Goal: Find specific page/section: Find specific page/section

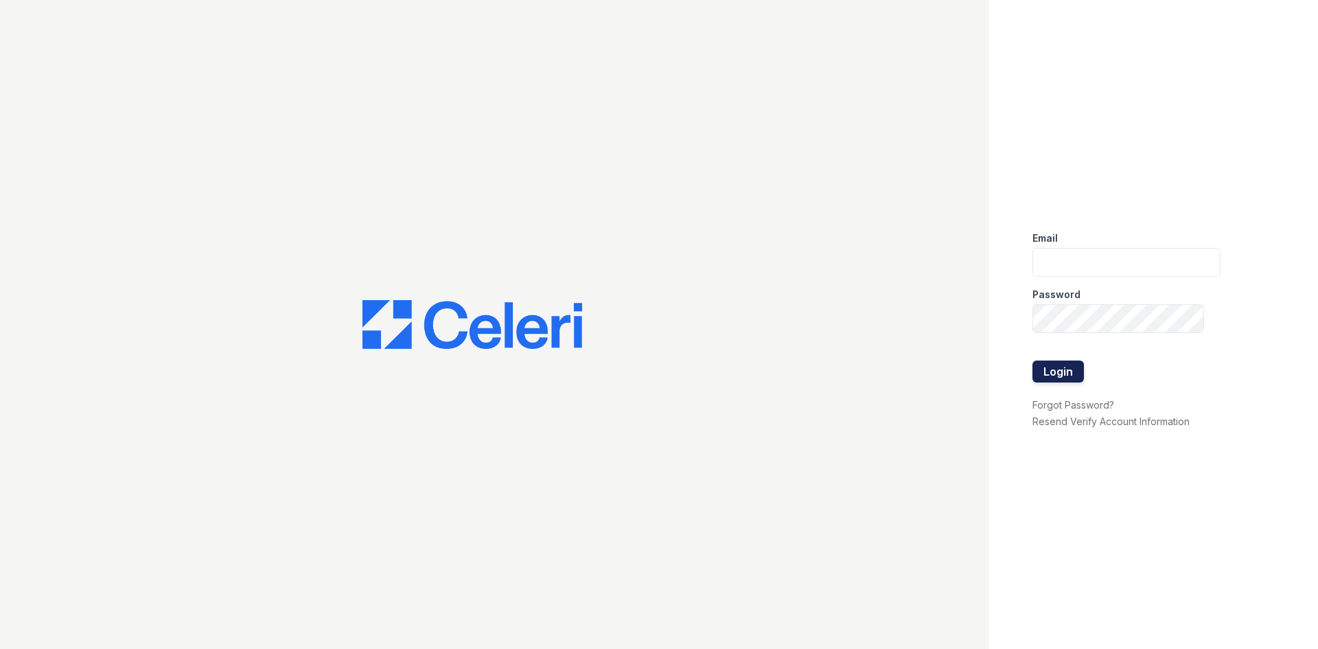
type input "[EMAIL_ADDRESS][DOMAIN_NAME]"
click at [1054, 369] on button "Login" at bounding box center [1058, 371] width 51 height 22
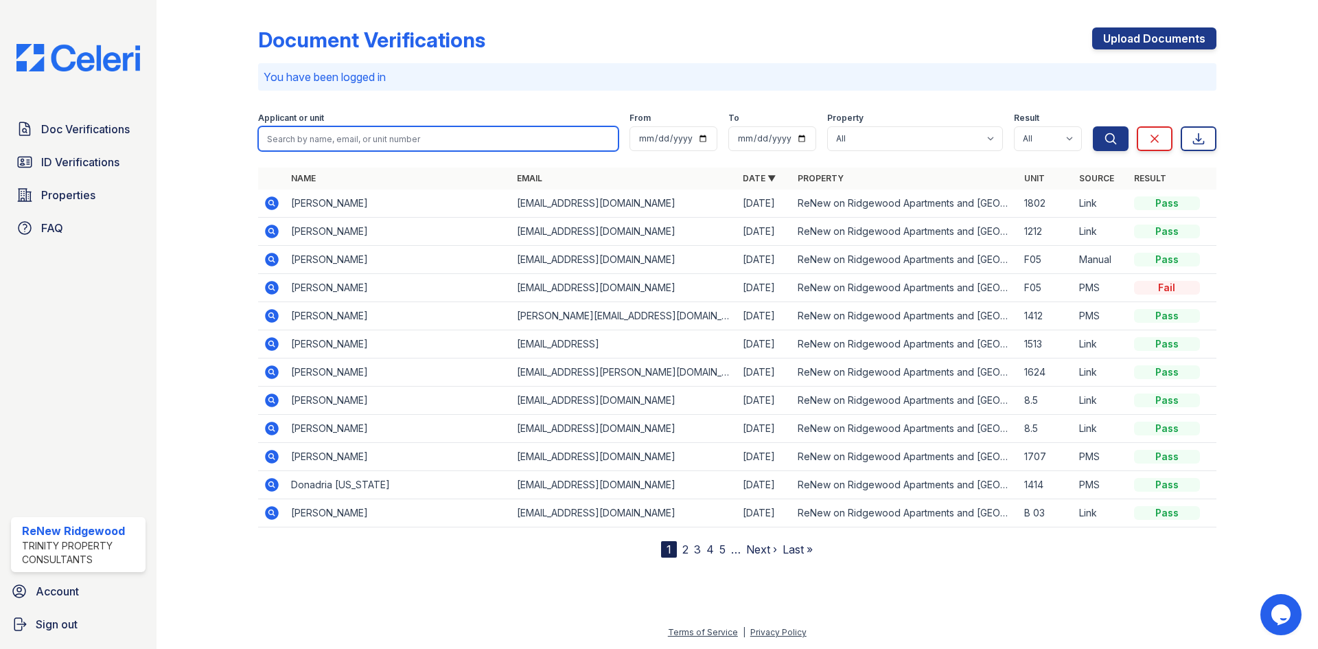
paste input "Deering, Lateshia"
type input "Deering, Lateshia"
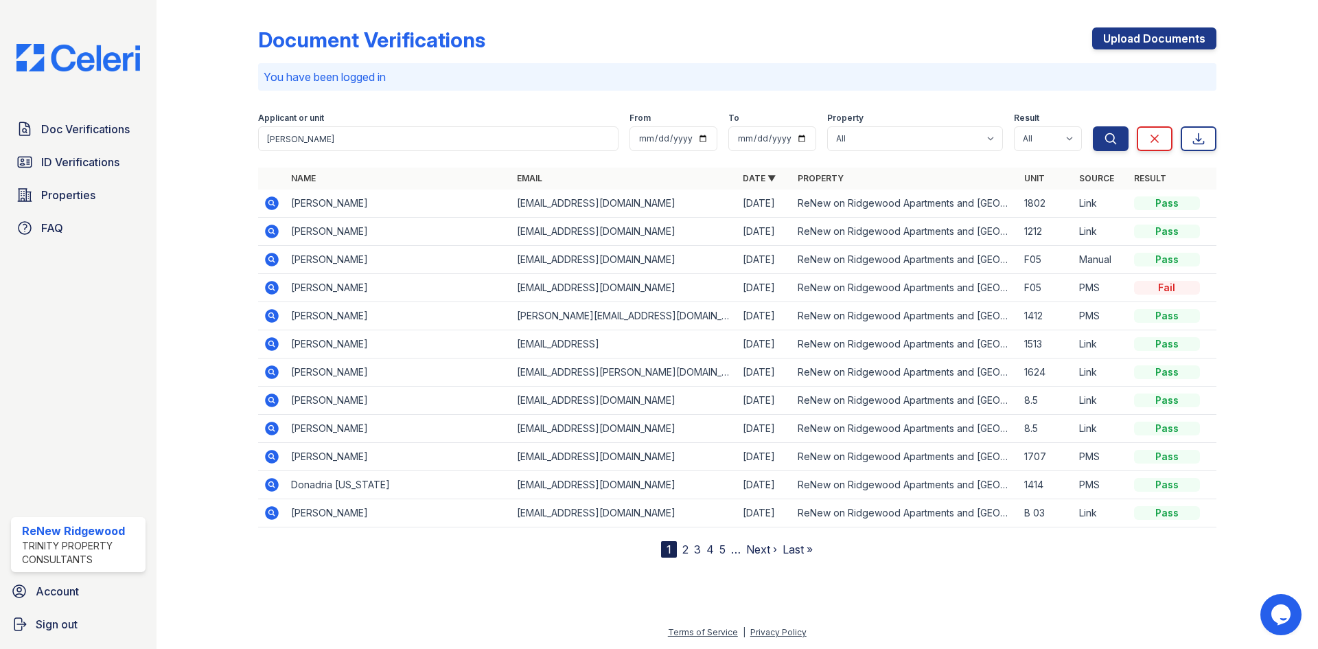
click at [1092, 135] on div "Applicant or unit Deering, Lateshia From To Property All ReNew on Ridgewood Apa…" at bounding box center [675, 129] width 835 height 44
click at [1105, 137] on icon "submit" at bounding box center [1111, 139] width 14 height 14
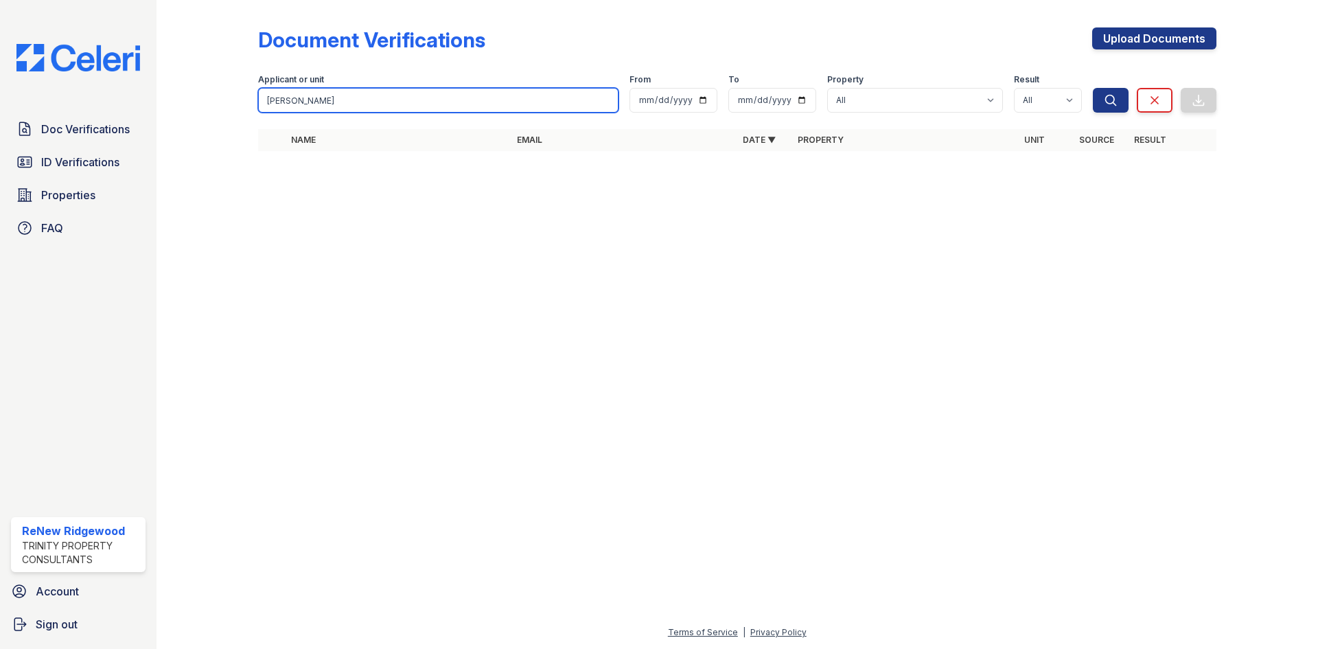
drag, startPoint x: 336, startPoint y: 99, endPoint x: 297, endPoint y: 102, distance: 39.2
click at [297, 102] on input "Deering, Lateshia" at bounding box center [438, 100] width 360 height 25
type input "Deering"
click at [1093, 88] on button "Search" at bounding box center [1111, 100] width 36 height 25
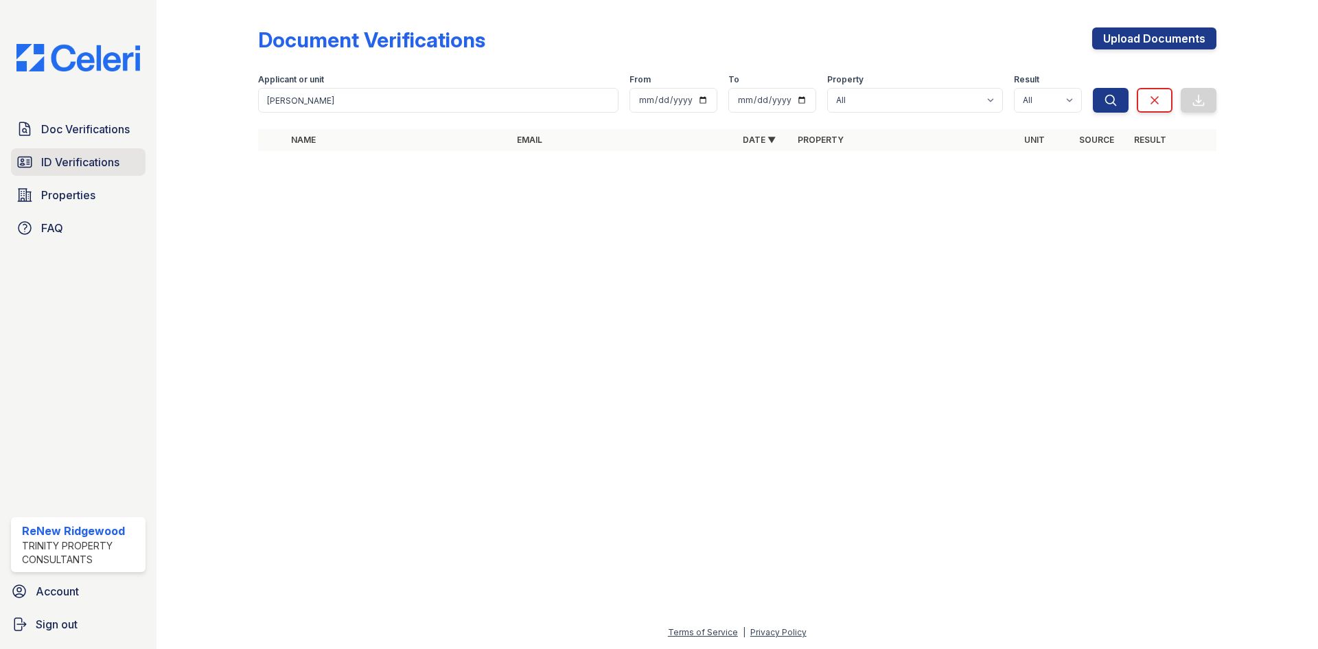
click at [41, 165] on link "ID Verifications" at bounding box center [78, 161] width 135 height 27
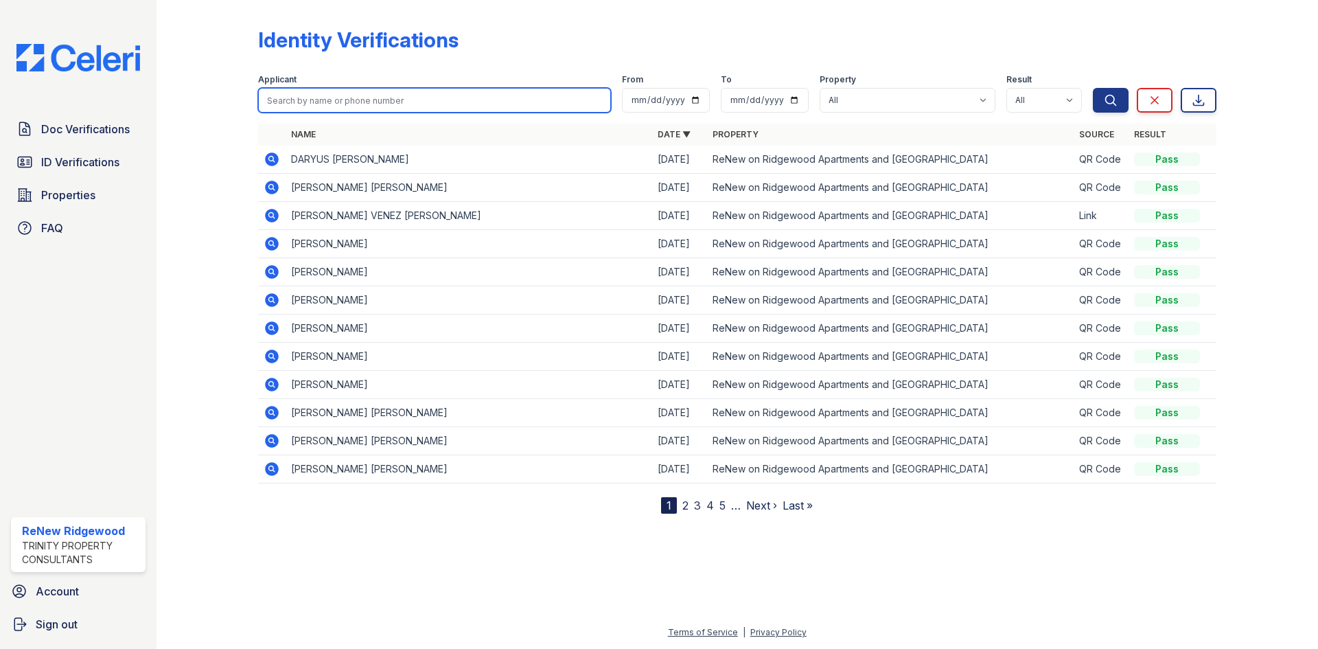
drag, startPoint x: 308, startPoint y: 110, endPoint x: 335, endPoint y: 101, distance: 28.9
click at [335, 101] on input "search" at bounding box center [434, 100] width 353 height 25
paste input "Deering, Lateshia"
drag, startPoint x: 297, startPoint y: 99, endPoint x: 415, endPoint y: 111, distance: 118.7
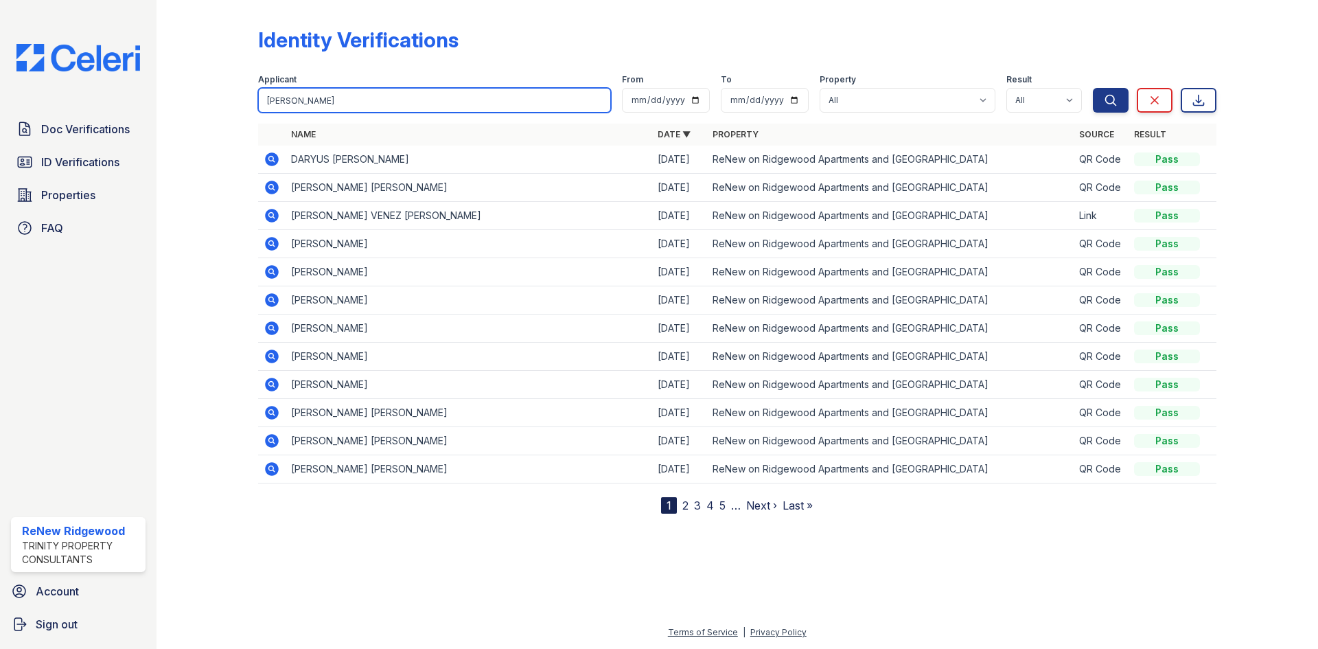
click at [415, 111] on input "Deering, Lateshia" at bounding box center [434, 100] width 353 height 25
type input "Deering"
click at [1093, 88] on button "Search" at bounding box center [1111, 100] width 36 height 25
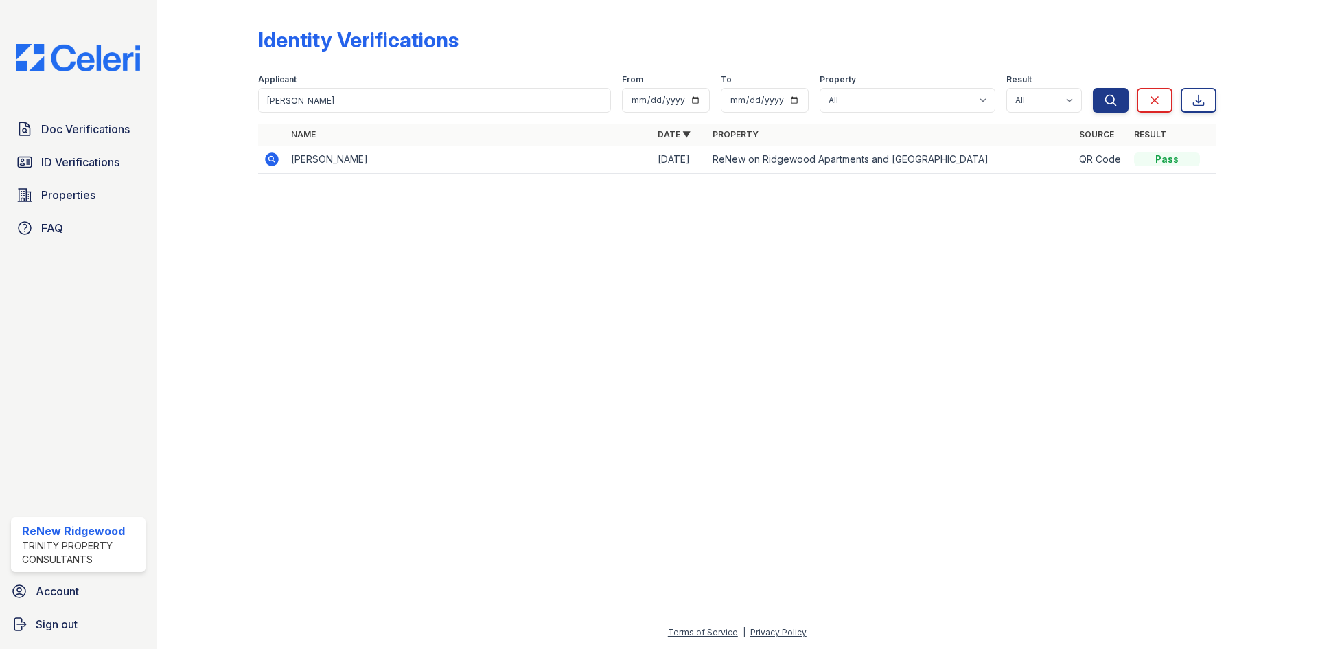
click at [371, 167] on td "LATESHIA SHANA DEERING" at bounding box center [469, 160] width 367 height 28
click at [265, 148] on td at bounding box center [271, 160] width 27 height 28
click at [268, 156] on icon at bounding box center [272, 159] width 14 height 14
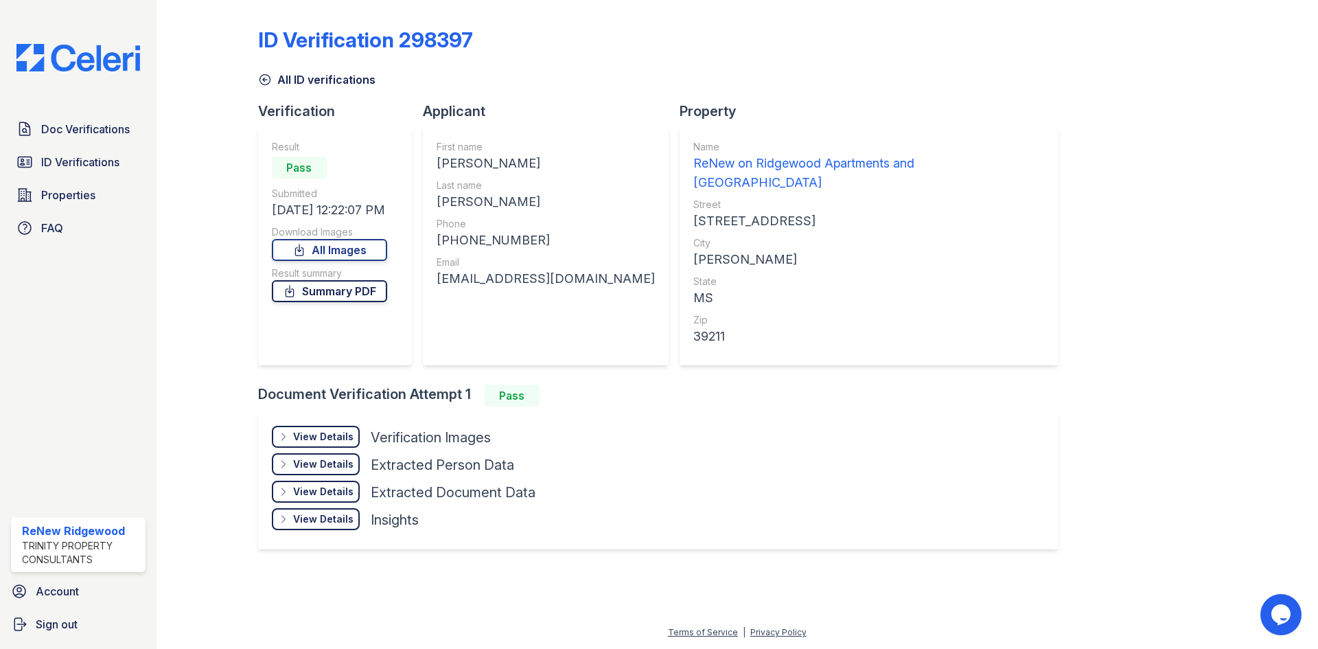
click at [344, 295] on link "Summary PDF" at bounding box center [329, 291] width 115 height 22
click at [84, 208] on link "Properties" at bounding box center [78, 194] width 135 height 27
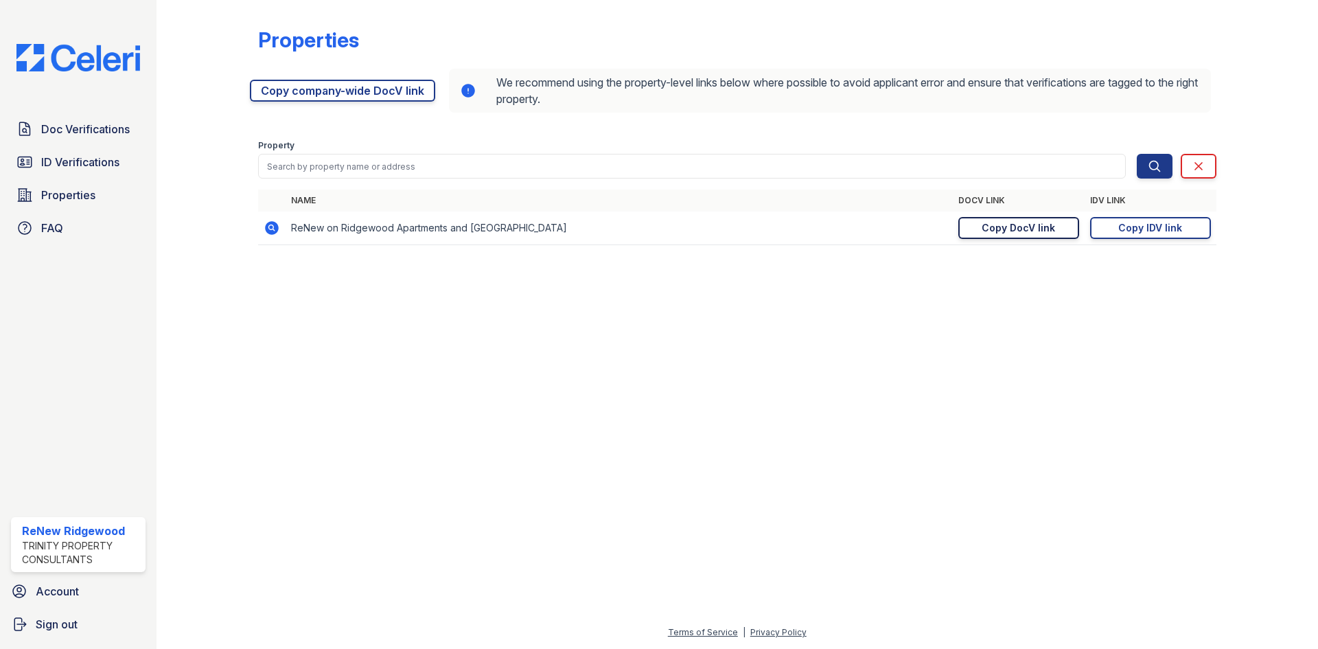
click at [1022, 234] on div "Copy DocV link" at bounding box center [1018, 228] width 73 height 14
click at [87, 168] on span "ID Verifications" at bounding box center [80, 162] width 78 height 16
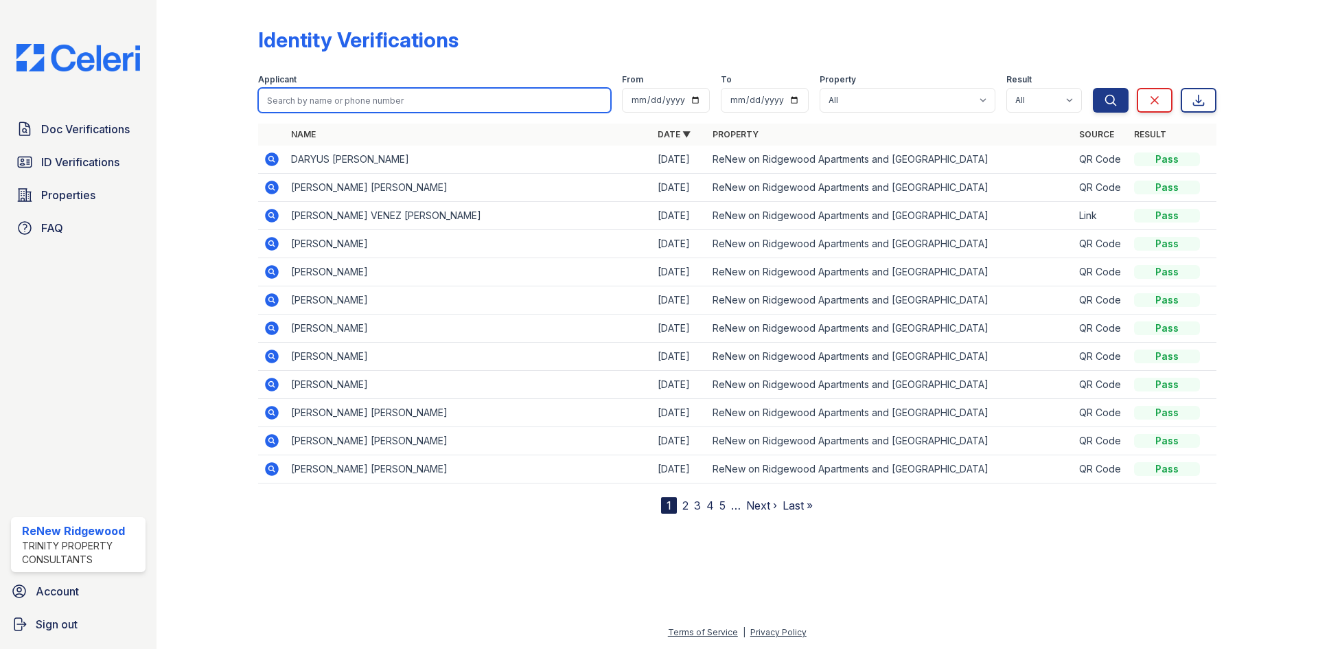
click at [350, 102] on input "search" at bounding box center [434, 100] width 353 height 25
type input "d"
type input "mcgee"
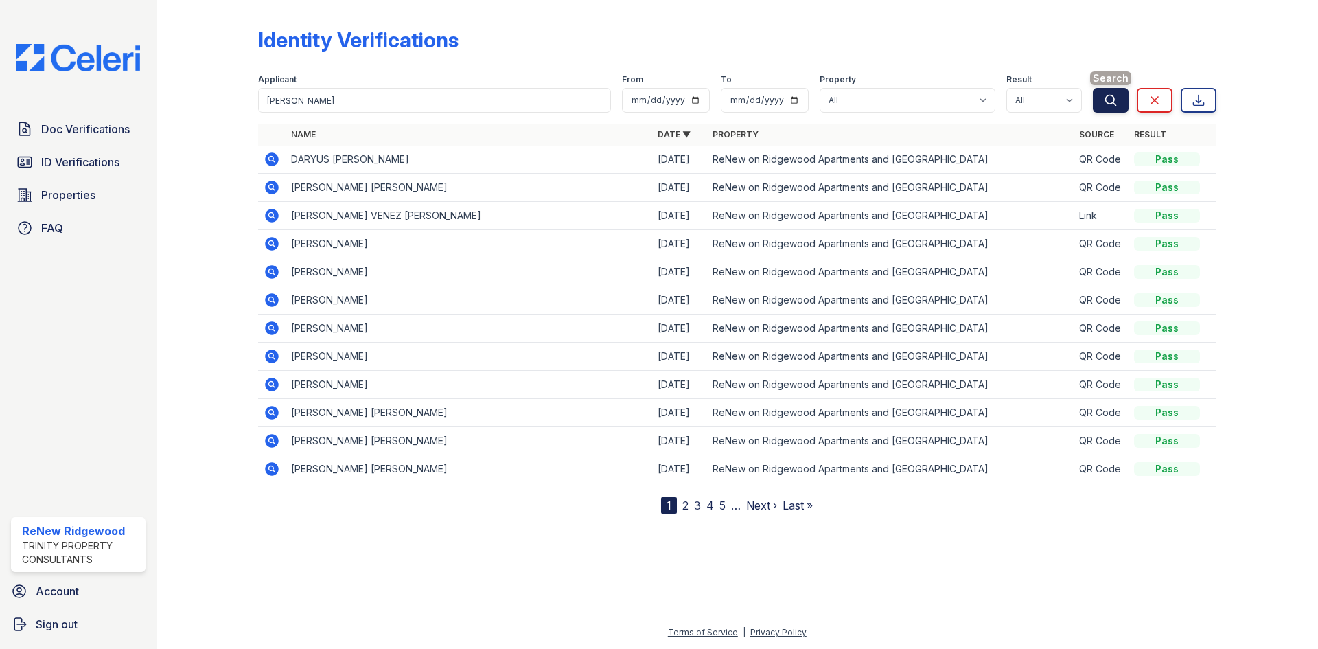
click at [1112, 95] on icon "submit" at bounding box center [1111, 100] width 14 height 14
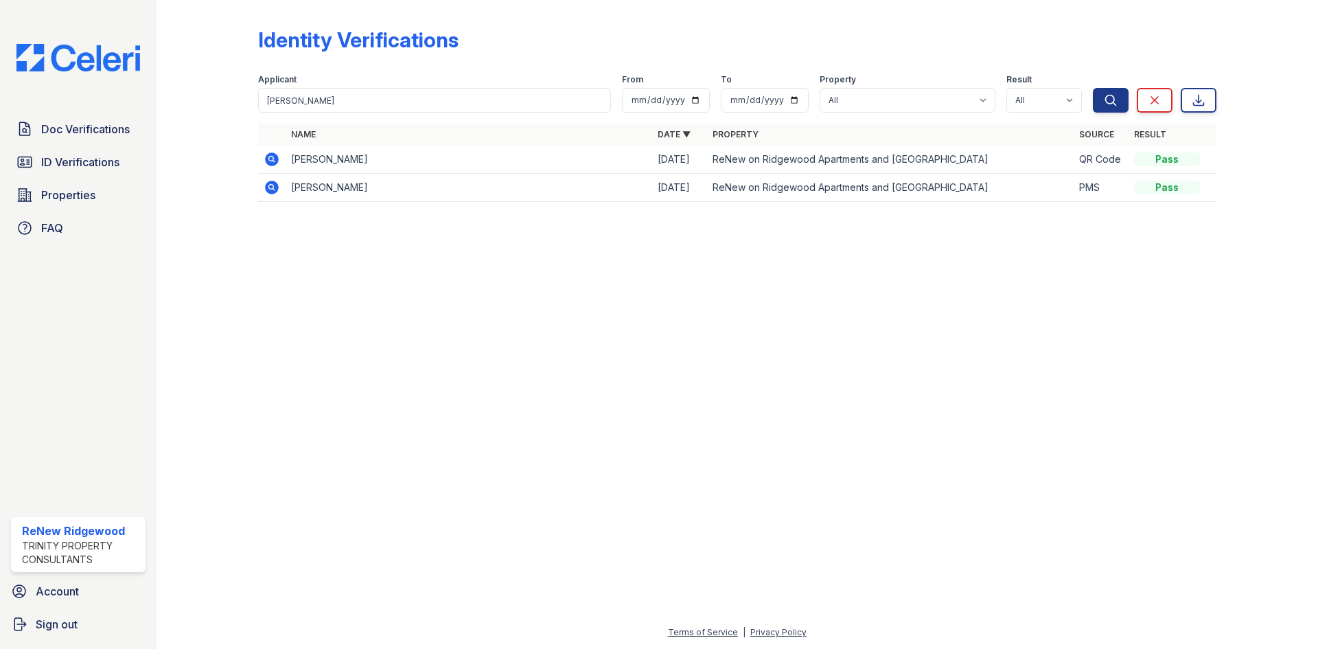
click at [269, 188] on icon at bounding box center [272, 187] width 16 height 16
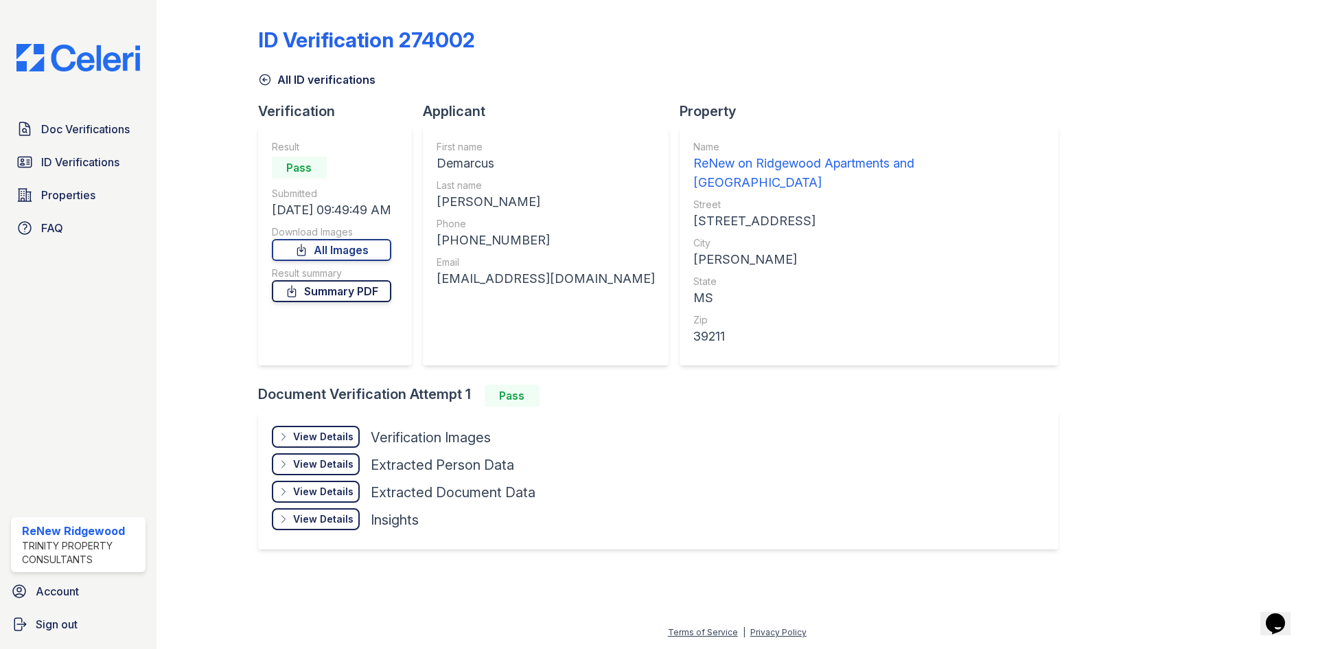
click at [378, 294] on link "Summary PDF" at bounding box center [331, 291] width 119 height 22
